Goal: Task Accomplishment & Management: Manage account settings

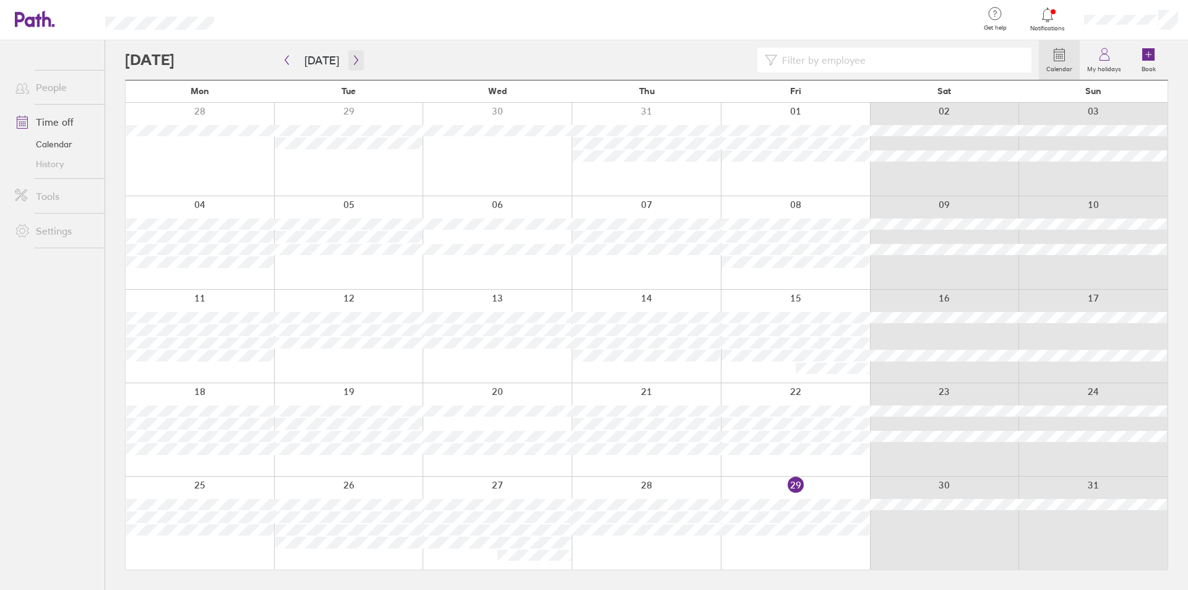
click at [354, 59] on icon "button" at bounding box center [355, 60] width 9 height 10
